Goal: Transaction & Acquisition: Purchase product/service

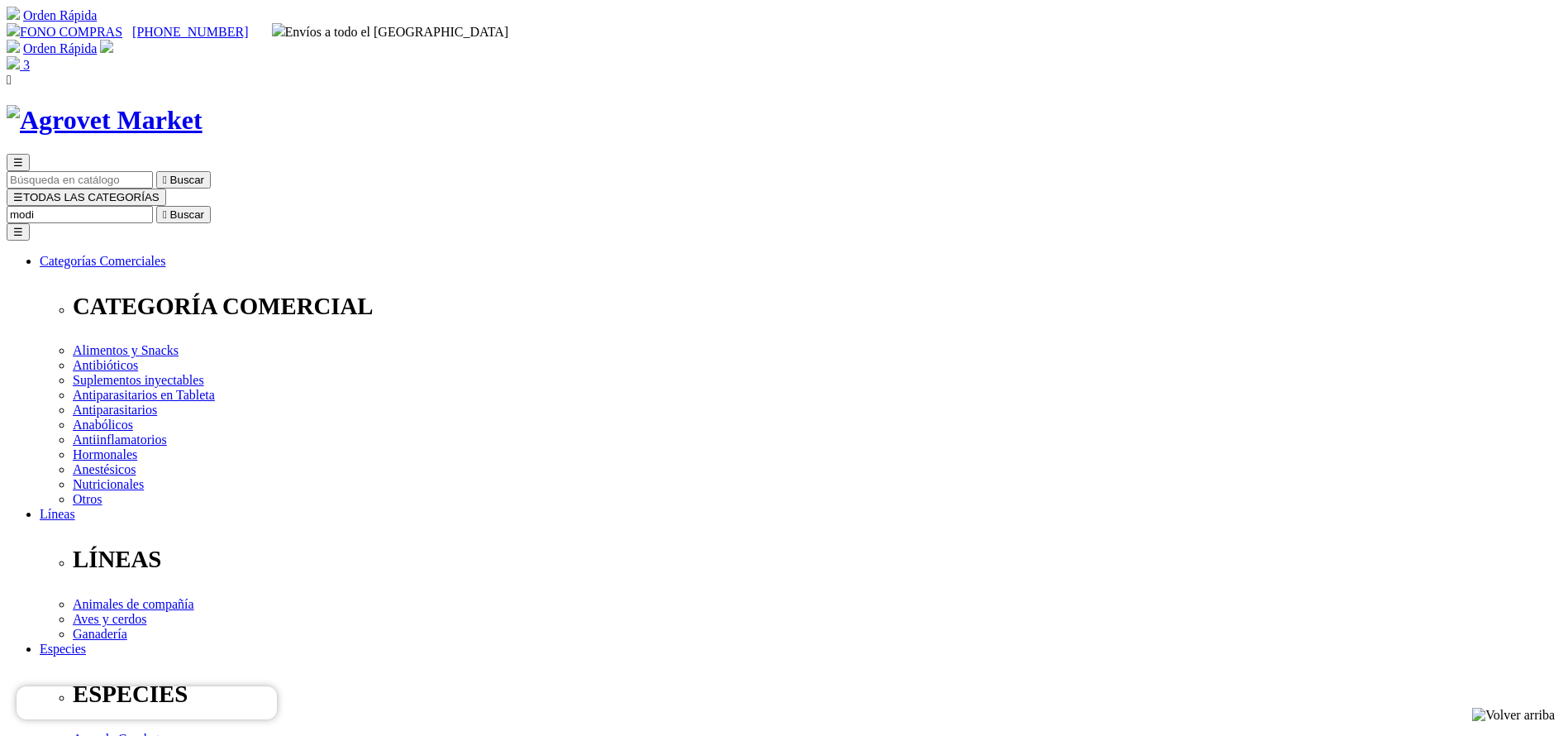
type input "modi"
click at [156, 206] on button " Buscar" at bounding box center [184, 214] width 55 height 17
click at [153, 206] on input "Buscar" at bounding box center [79, 214] width 146 height 17
type input "biosp"
click at [156, 206] on button " Buscar" at bounding box center [184, 214] width 55 height 17
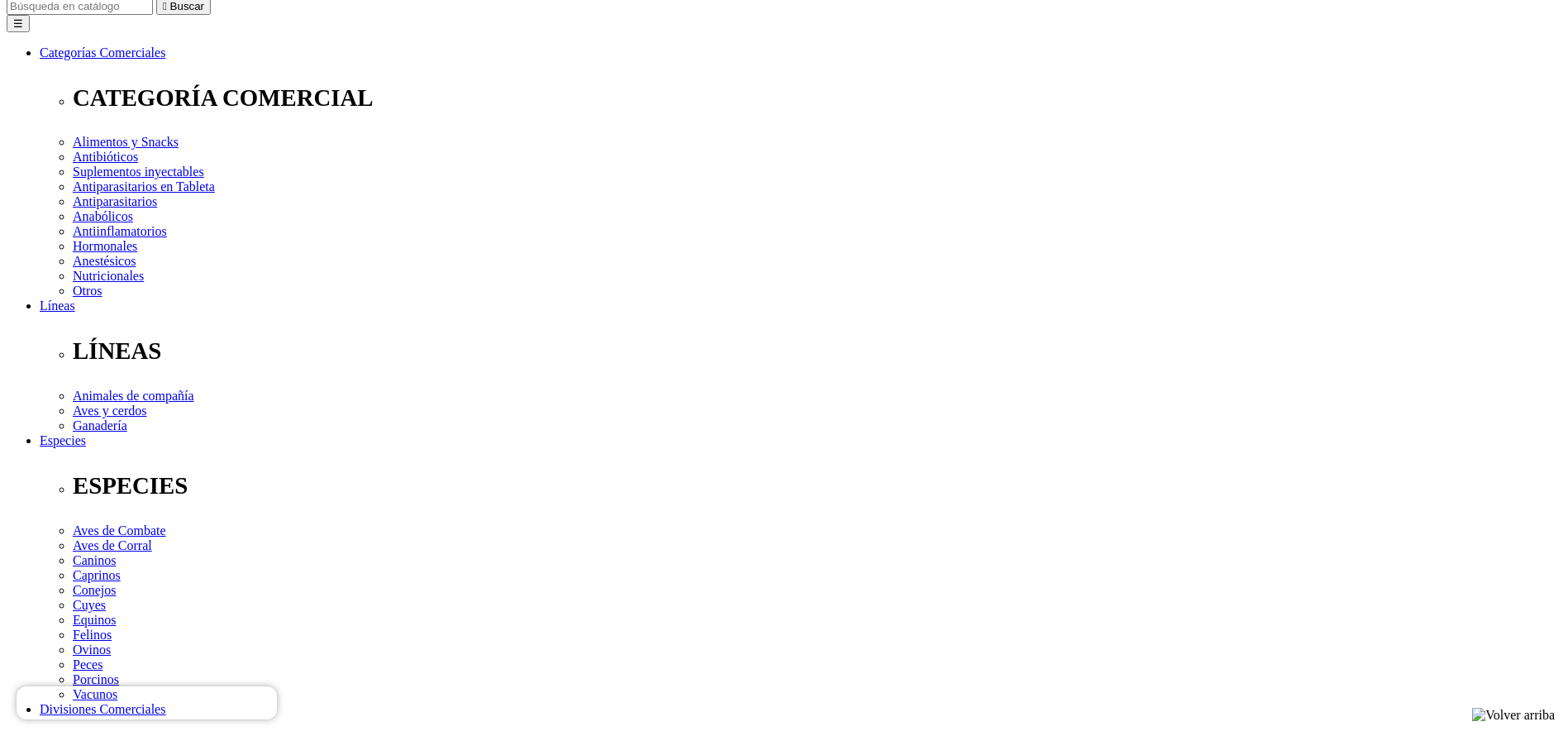
scroll to position [248, 0]
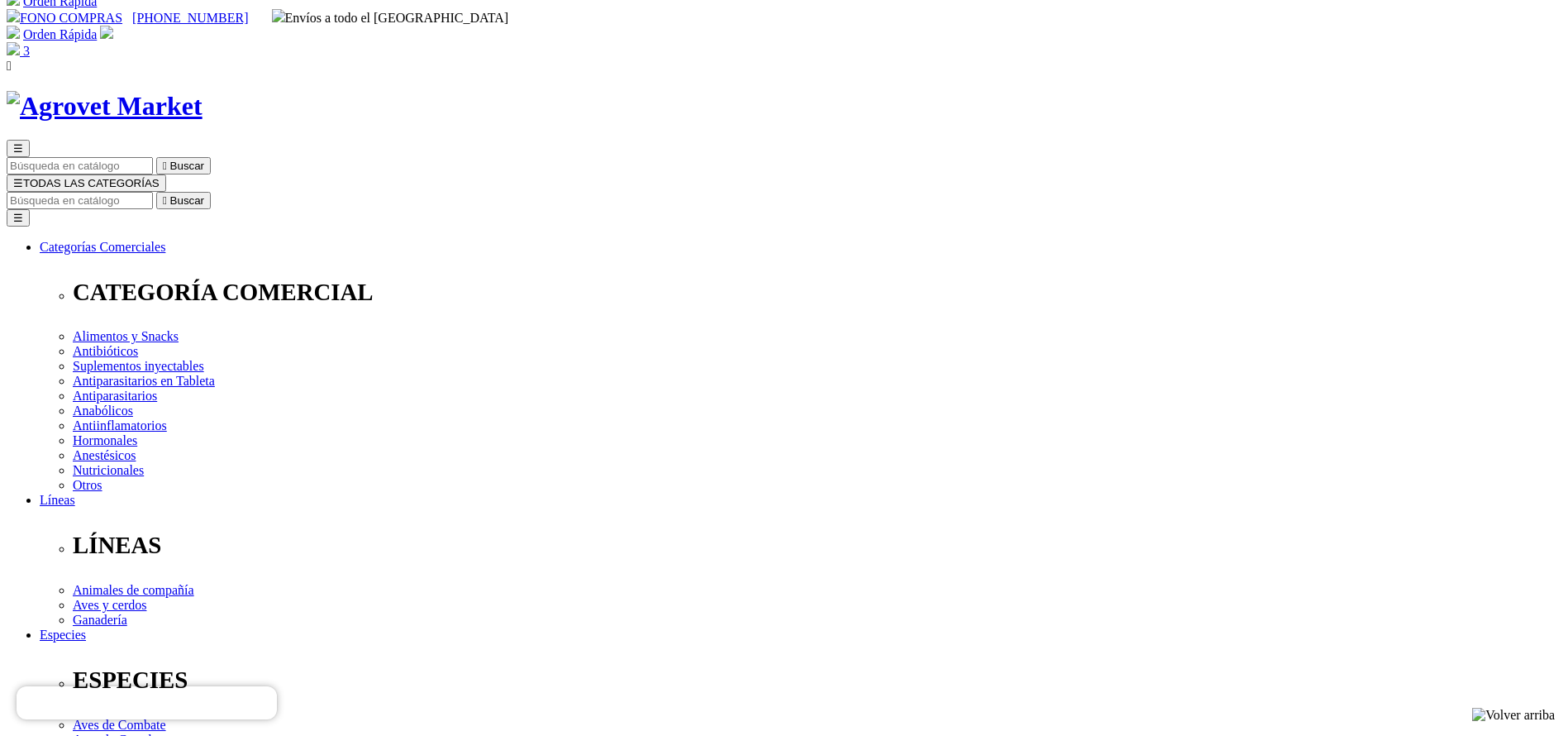
scroll to position [0, 0]
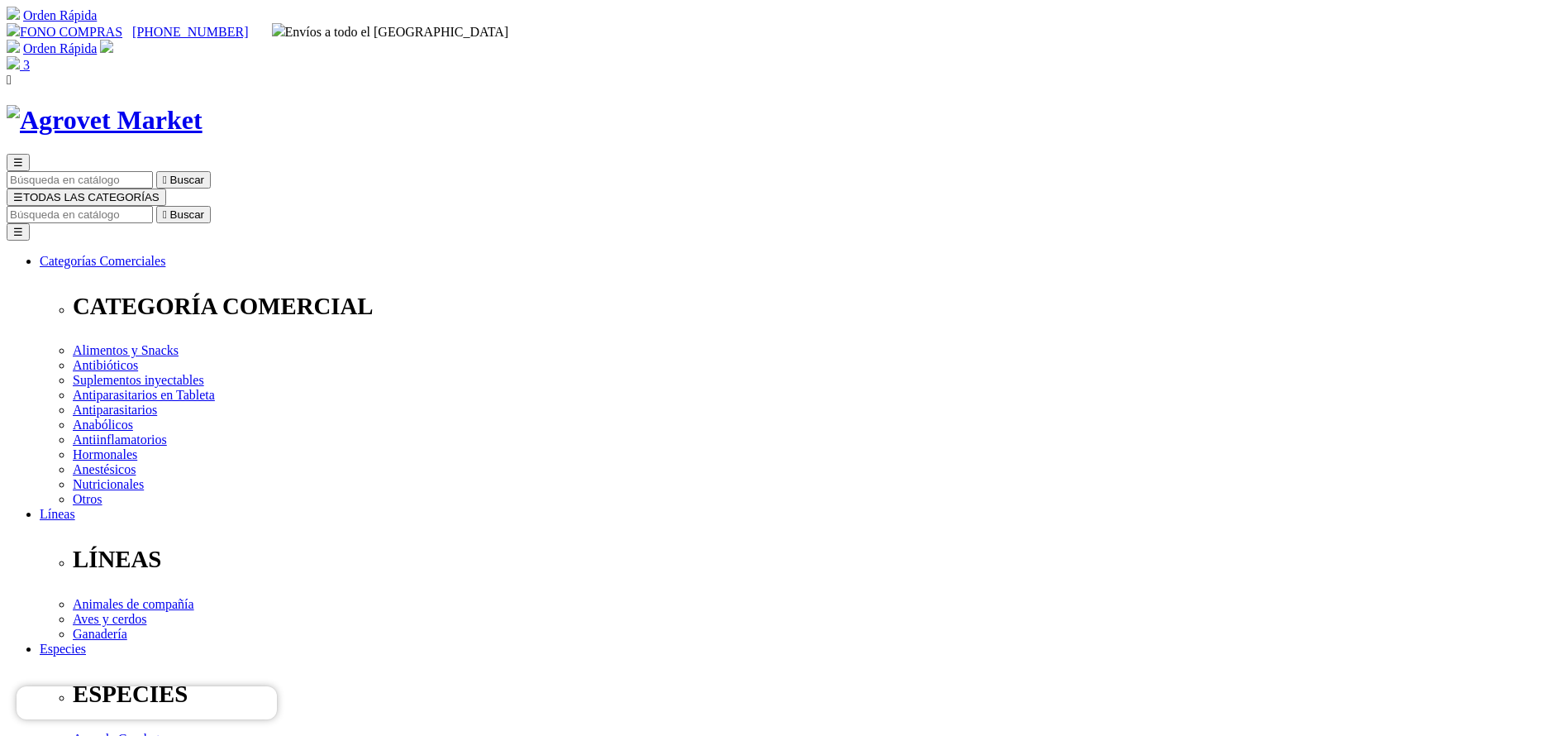
click at [863, 105] on div "☰  Buscar ☰ TODAS LAS CATEGORÍAS  Buscar Toggle navigation ☰ Categorías Comer…" at bounding box center [784, 641] width 1554 height 1073
click at [153, 206] on input "Buscar" at bounding box center [79, 214] width 146 height 17
type input "vetam"
click at [156, 206] on button " Buscar" at bounding box center [184, 214] width 55 height 17
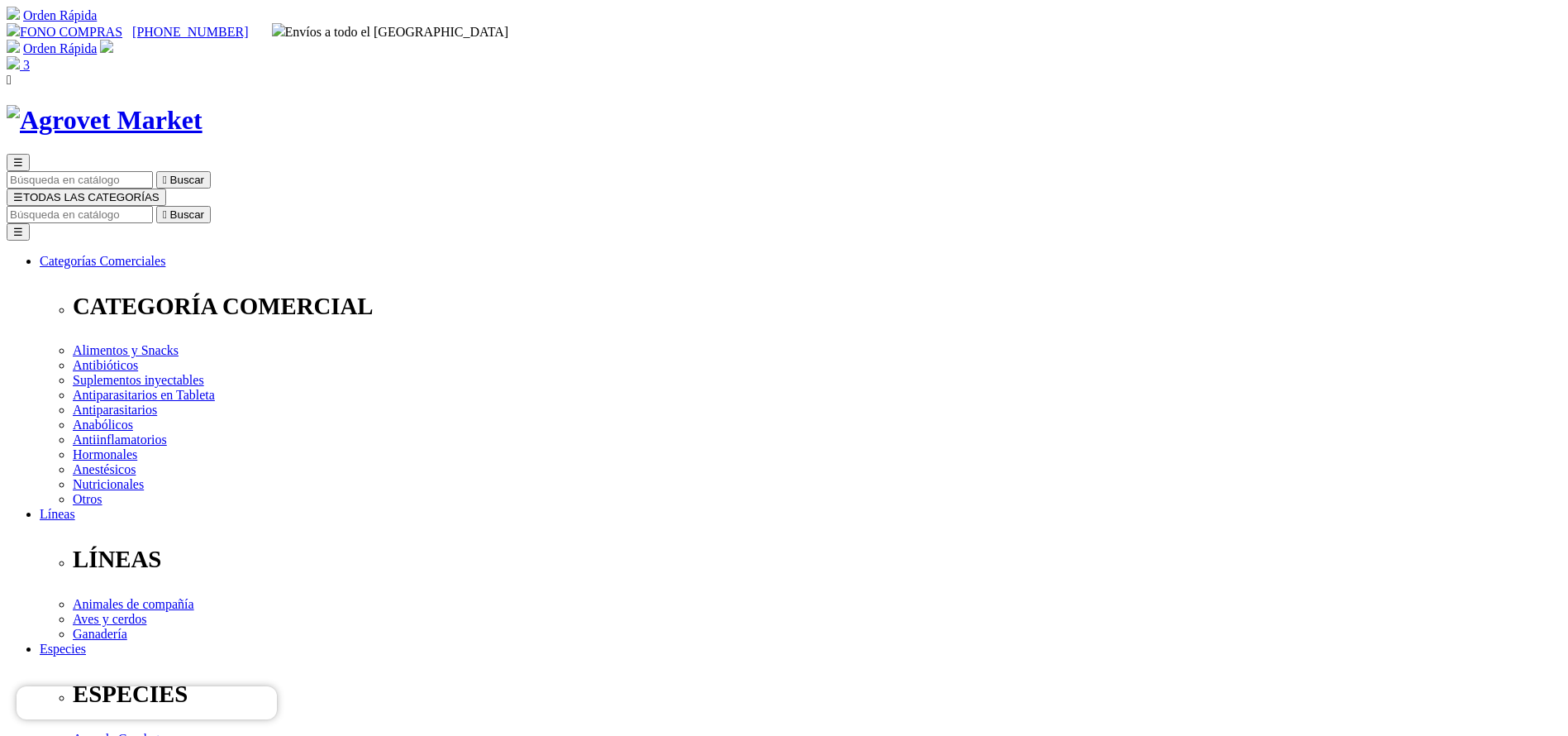
select select "333"
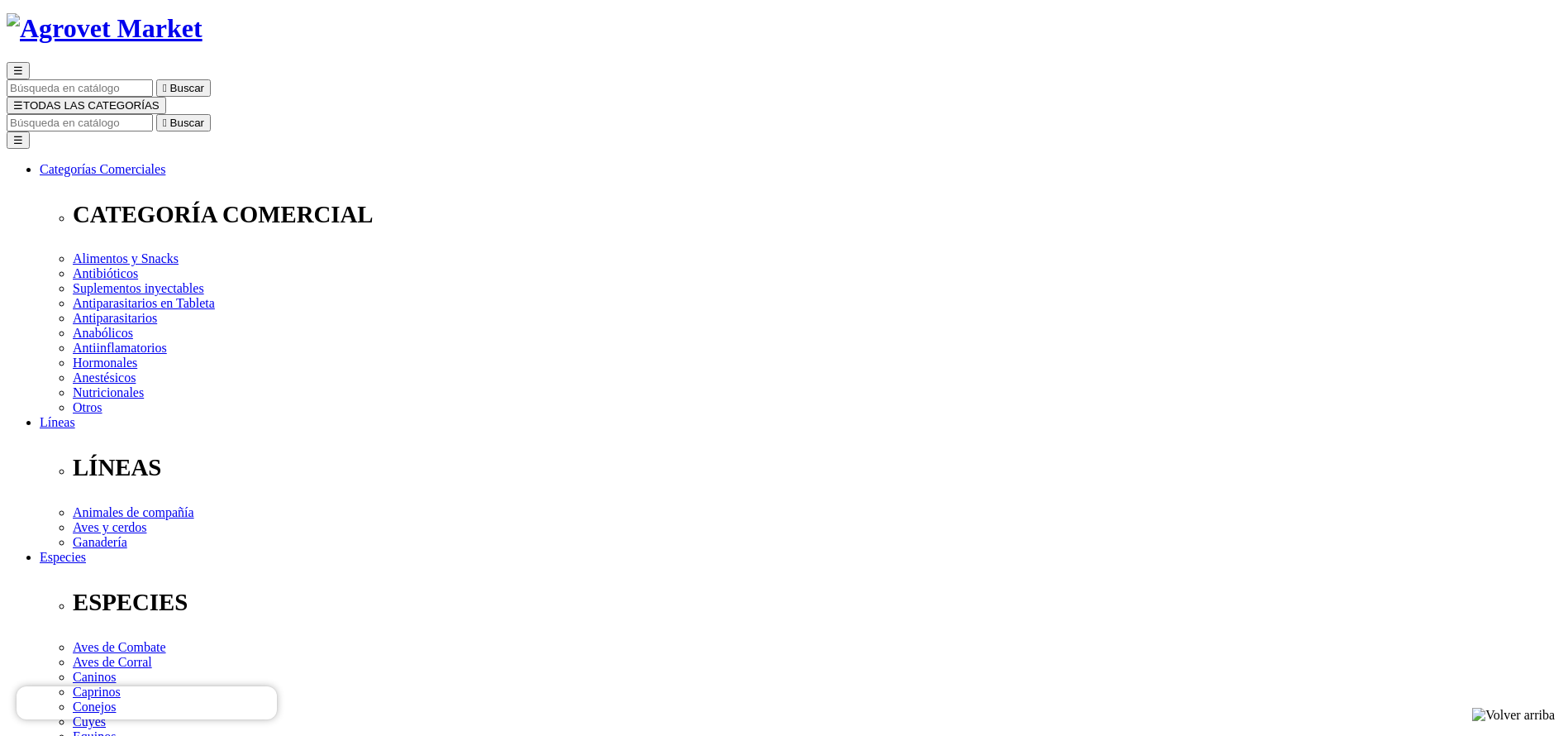
scroll to position [124, 0]
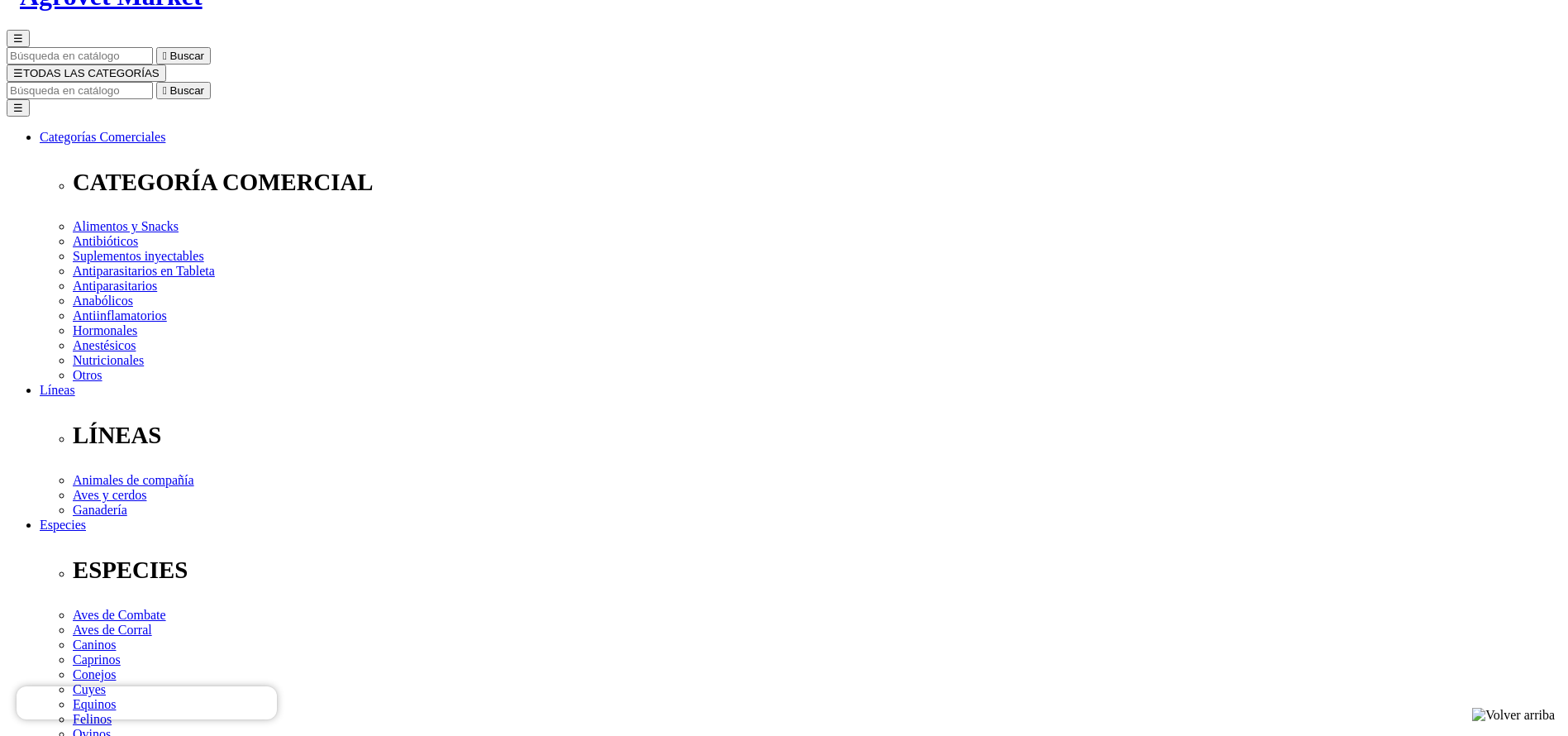
select select "333"
copy div "Vetamycon 6X"
